Goal: Use online tool/utility: Utilize a website feature to perform a specific function

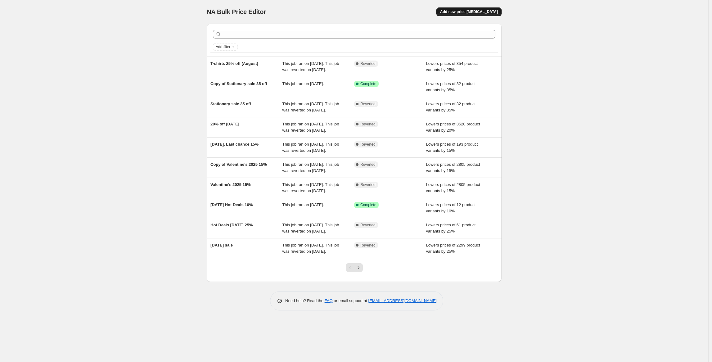
click at [473, 12] on span "Add new price [MEDICAL_DATA]" at bounding box center [469, 11] width 58 height 5
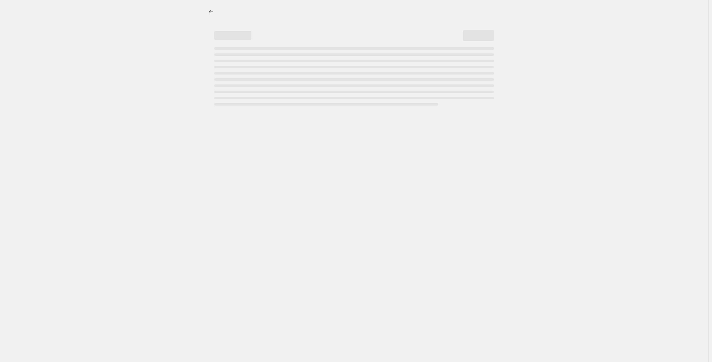
select select "percentage"
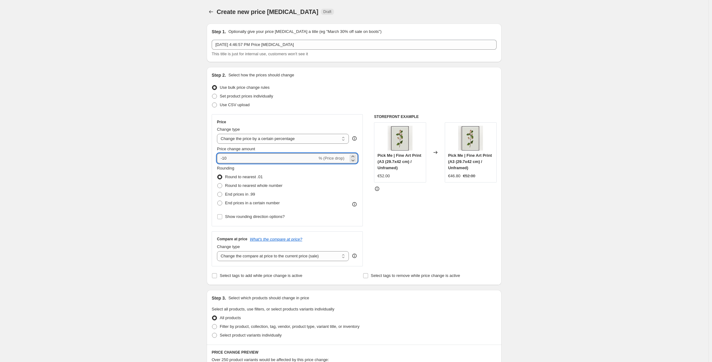
click at [248, 160] on input "-10" at bounding box center [267, 158] width 100 height 10
type input "-1"
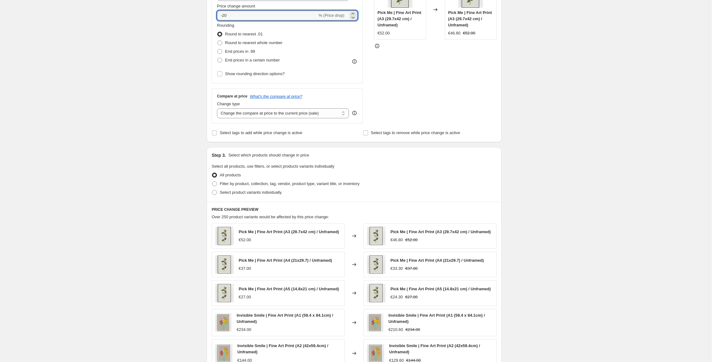
scroll to position [152, 0]
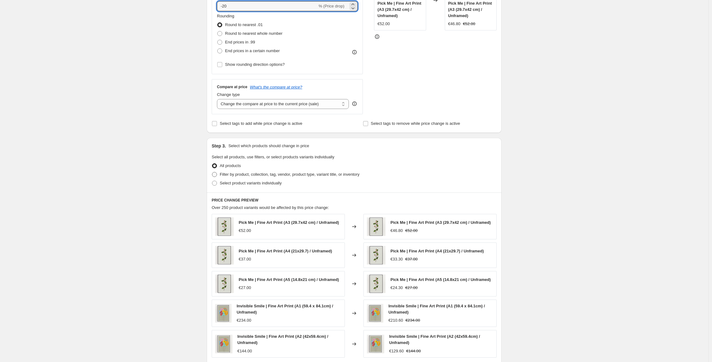
type input "-20"
click at [216, 174] on span at bounding box center [214, 174] width 5 height 5
click at [212, 172] on input "Filter by product, collection, tag, vendor, product type, variant title, or inv…" at bounding box center [212, 172] width 0 height 0
radio input "true"
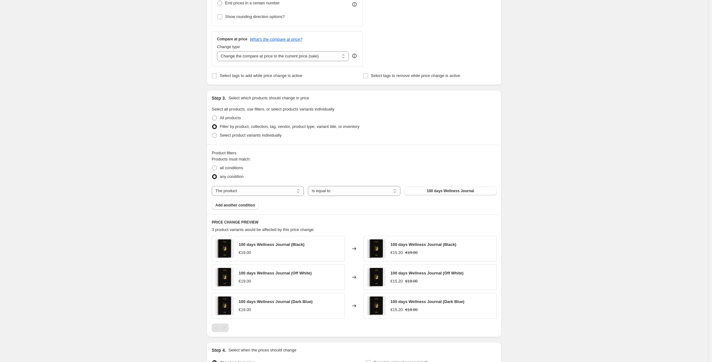
scroll to position [205, 0]
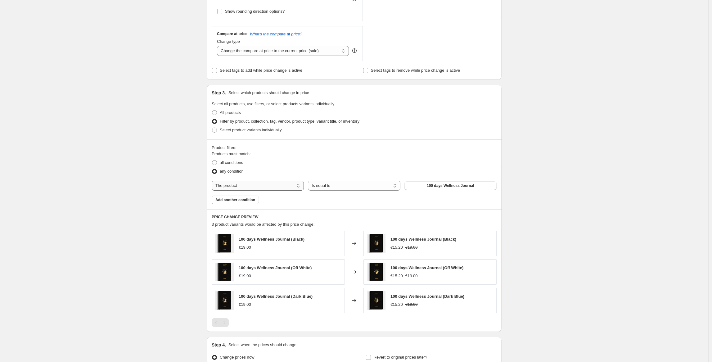
click at [286, 187] on select "The product The product's collection The product's tag The product's vendor The…" at bounding box center [258, 186] width 92 height 10
select select "collection"
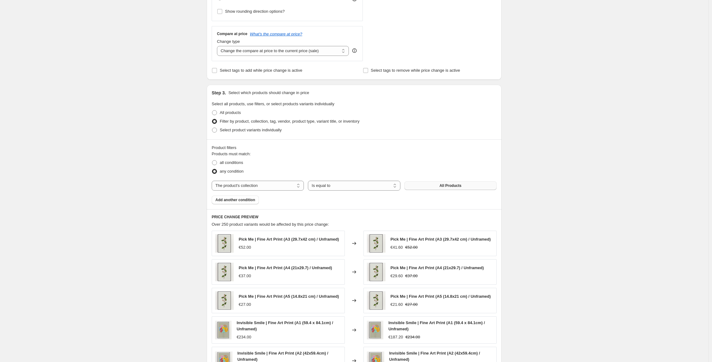
click at [472, 188] on button "All Products" at bounding box center [450, 185] width 92 height 9
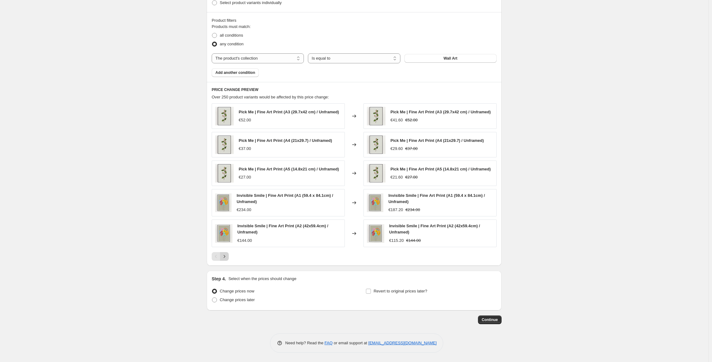
click at [228, 256] on icon "Next" at bounding box center [224, 256] width 6 height 6
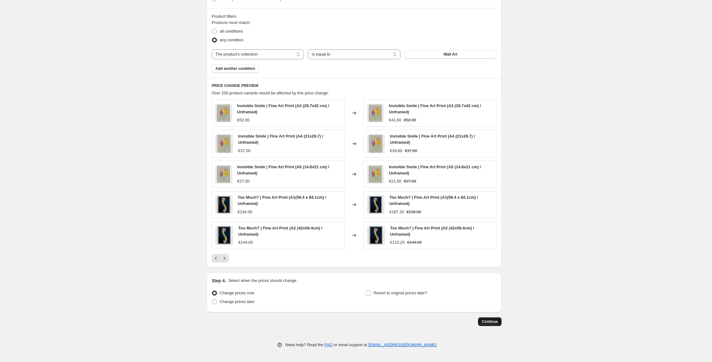
click at [491, 321] on span "Continue" at bounding box center [490, 321] width 16 height 5
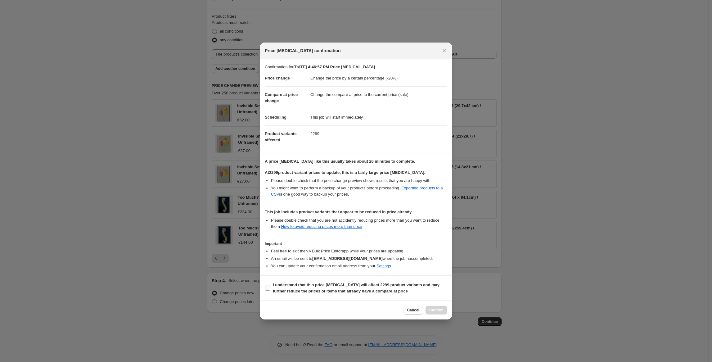
click at [268, 288] on input "I understand that this price [MEDICAL_DATA] will affect 2299 product variants a…" at bounding box center [267, 288] width 5 height 5
checkbox input "true"
click at [444, 312] on button "Confirm" at bounding box center [437, 310] width 22 height 9
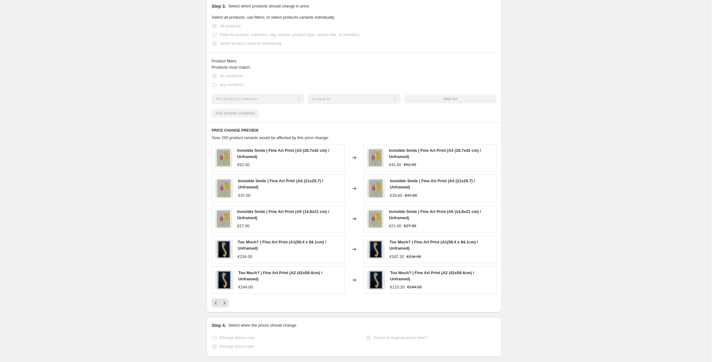
scroll to position [353, 0]
